Goal: Information Seeking & Learning: Learn about a topic

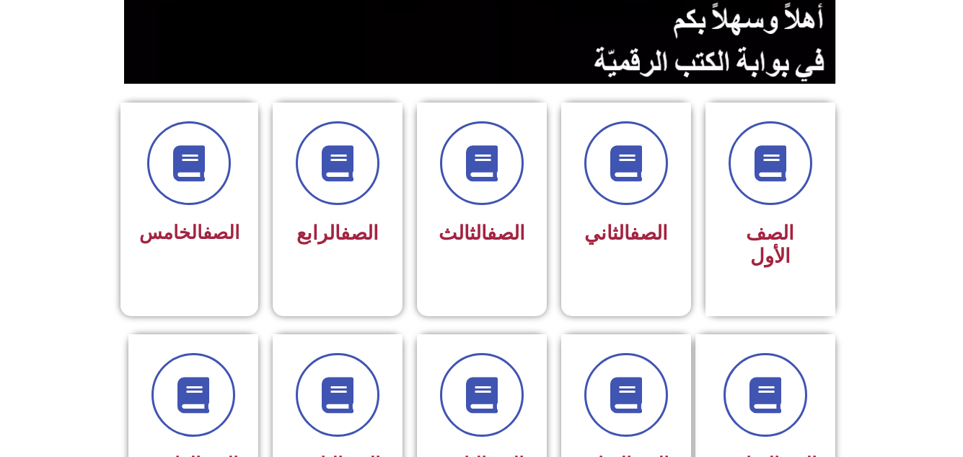
scroll to position [310, 0]
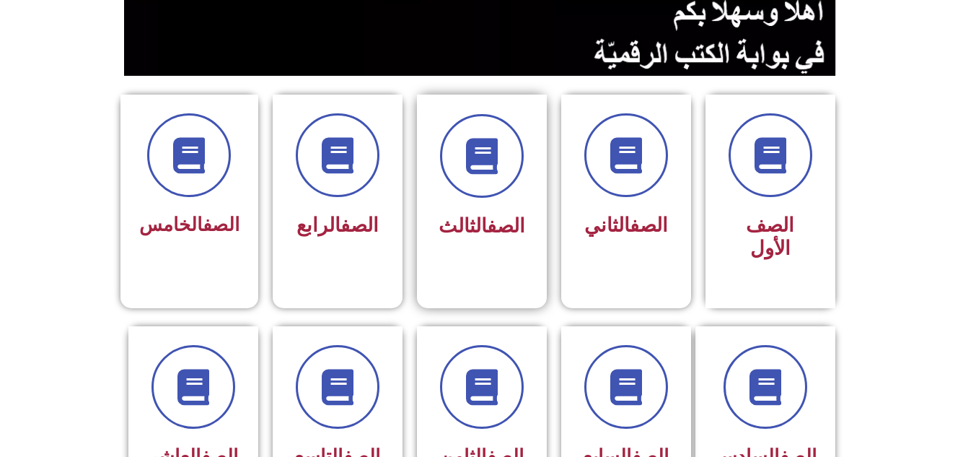
click at [512, 219] on link "الصف" at bounding box center [506, 225] width 38 height 23
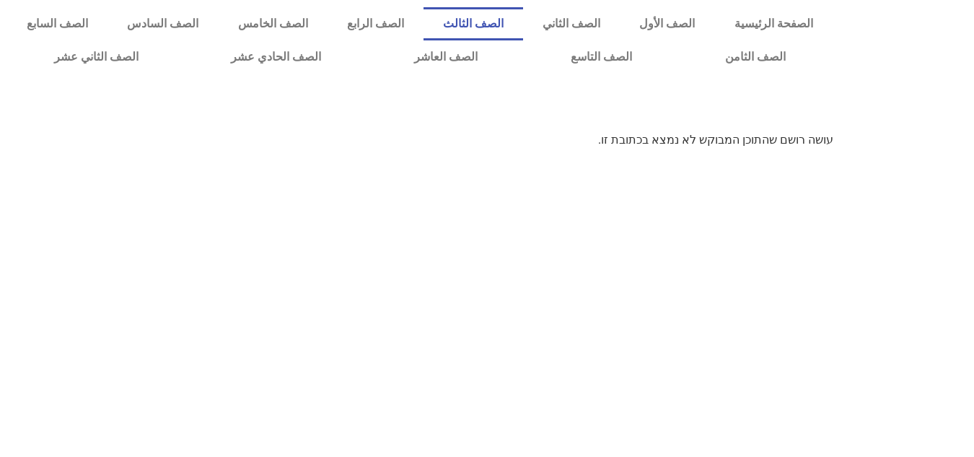
click at [523, 25] on link "الصف الثالث" at bounding box center [474, 23] width 100 height 33
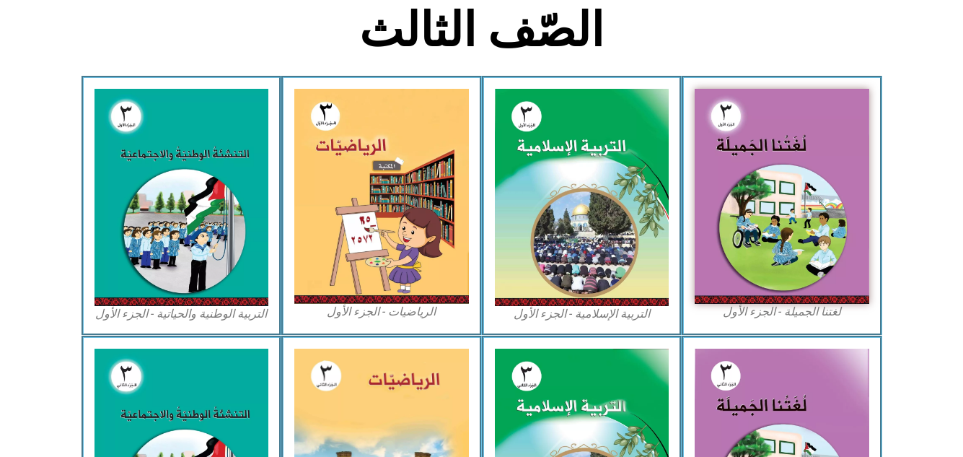
scroll to position [373, 0]
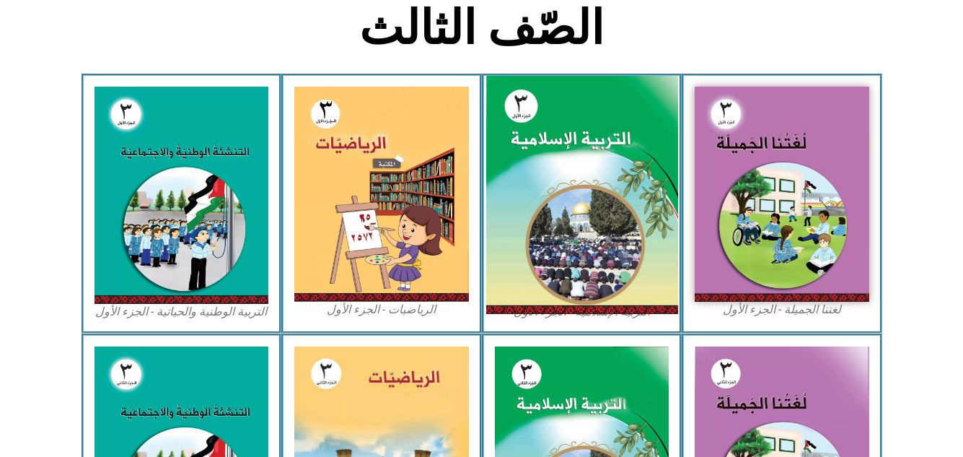
click at [560, 214] on img at bounding box center [582, 195] width 192 height 239
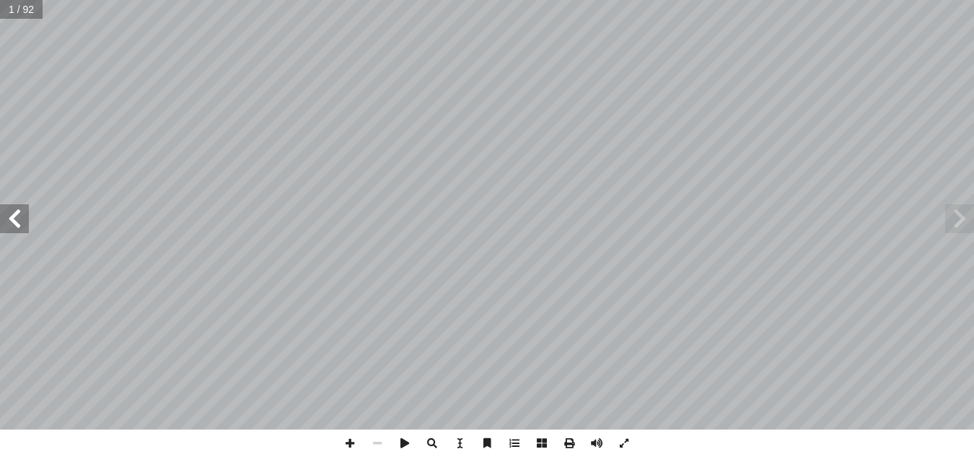
click at [19, 222] on span at bounding box center [14, 218] width 29 height 29
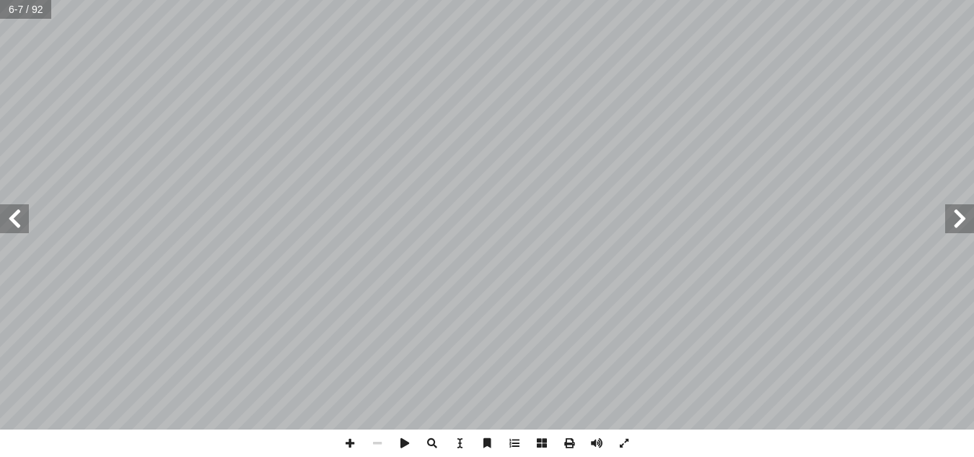
click at [19, 222] on span at bounding box center [14, 218] width 29 height 29
click at [352, 444] on span at bounding box center [349, 442] width 27 height 27
click at [973, 131] on html "الصفحة الرئيسية الصف الأول الصف الثاني الصف الثالث الصف الرابع الصف الخامس الصف…" at bounding box center [487, 65] width 974 height 131
